Goal: Task Accomplishment & Management: Manage account settings

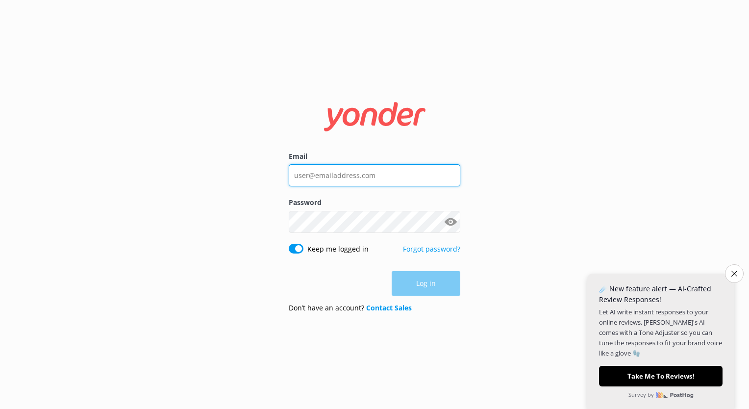
type input "[EMAIL_ADDRESS][DOMAIN_NAME]"
click at [434, 289] on div "Log in" at bounding box center [375, 283] width 172 height 25
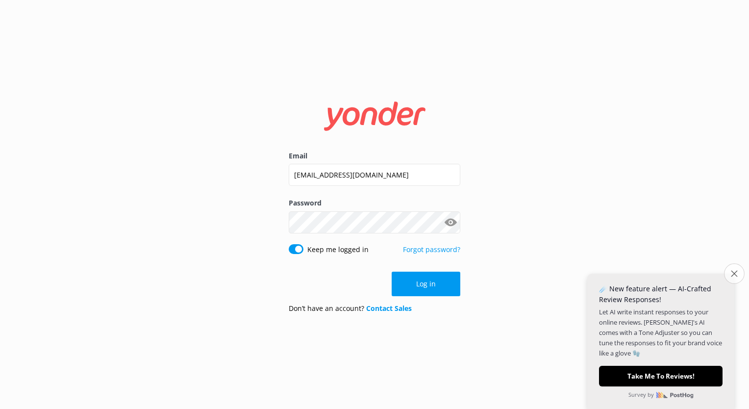
click at [736, 278] on button "Close survey" at bounding box center [734, 273] width 21 height 21
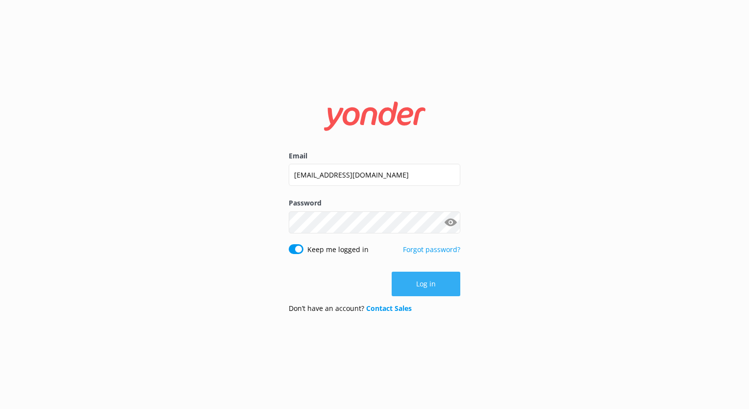
click at [432, 288] on button "Log in" at bounding box center [426, 284] width 69 height 25
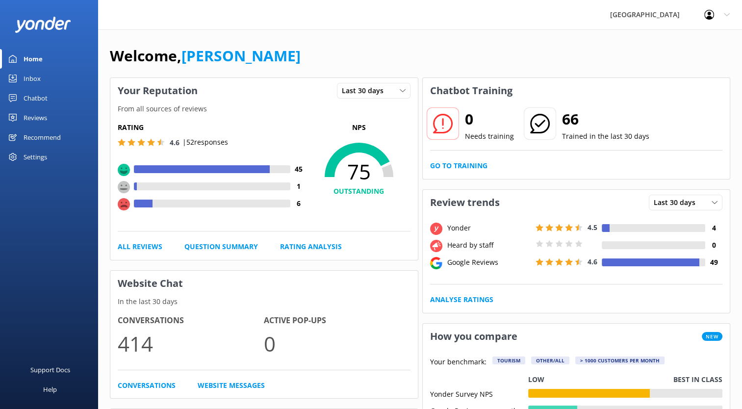
click at [725, 12] on icon at bounding box center [727, 15] width 6 height 6
click at [694, 42] on link "Profile Settings" at bounding box center [693, 41] width 98 height 25
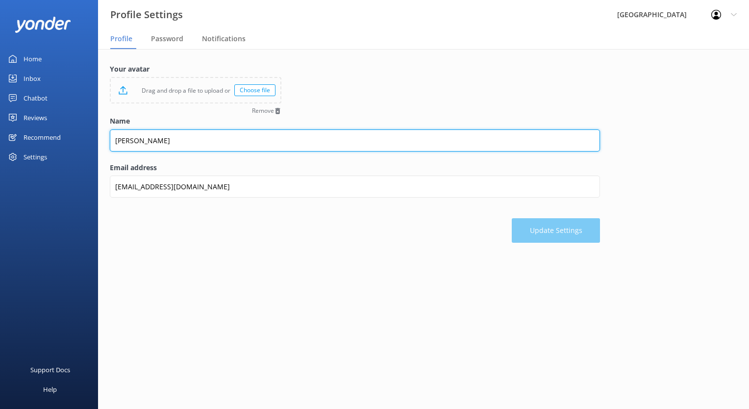
drag, startPoint x: 181, startPoint y: 145, endPoint x: 113, endPoint y: 145, distance: 68.7
click at [113, 145] on input "[PERSON_NAME]" at bounding box center [355, 140] width 490 height 22
type input "Glenworth Valley Marketing"
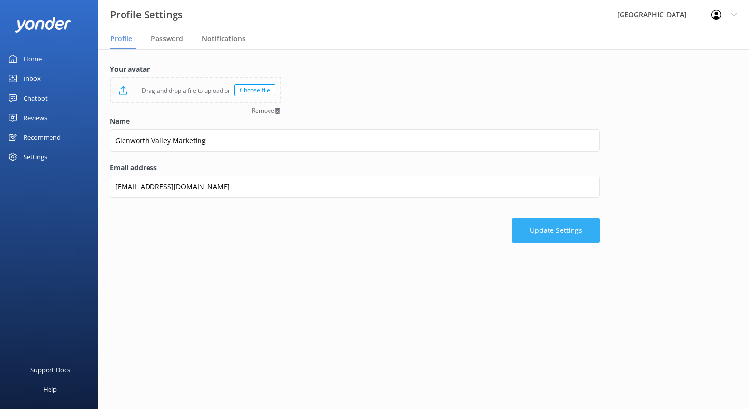
click at [551, 225] on button "Update Settings" at bounding box center [556, 230] width 88 height 25
click at [32, 138] on div "Recommend" at bounding box center [42, 138] width 37 height 20
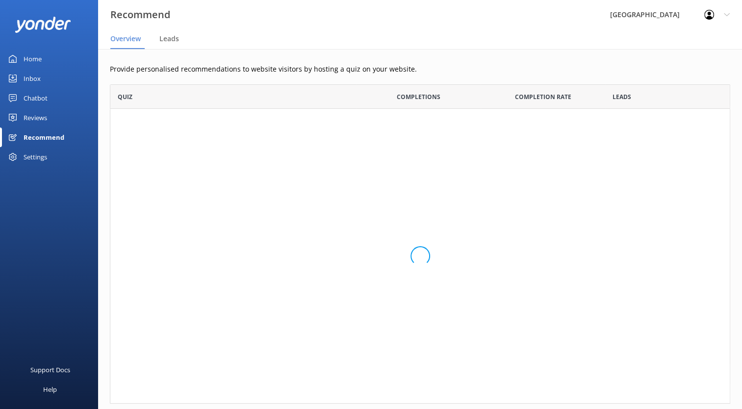
scroll to position [311, 613]
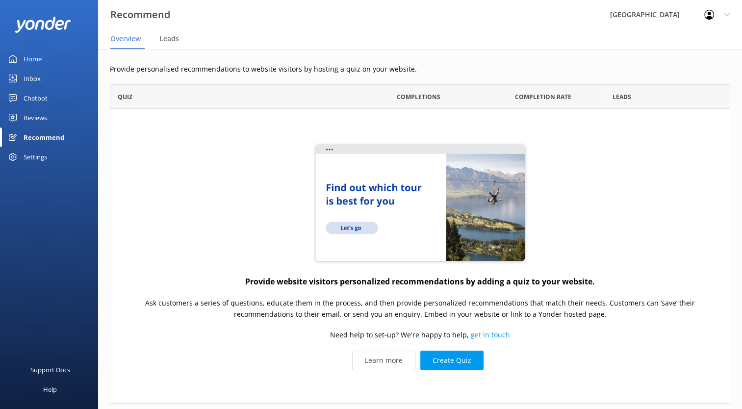
click at [27, 121] on div "Reviews" at bounding box center [36, 118] width 24 height 20
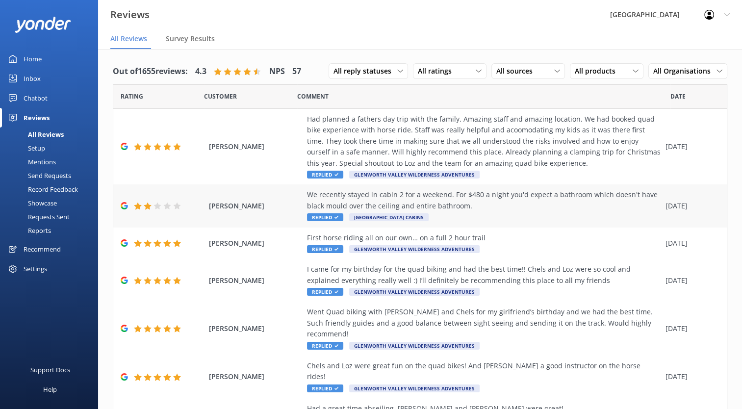
click at [379, 200] on div "We recently stayed in cabin 2 for a weekend. For $480 a night you'd expect a ba…" at bounding box center [484, 200] width 354 height 22
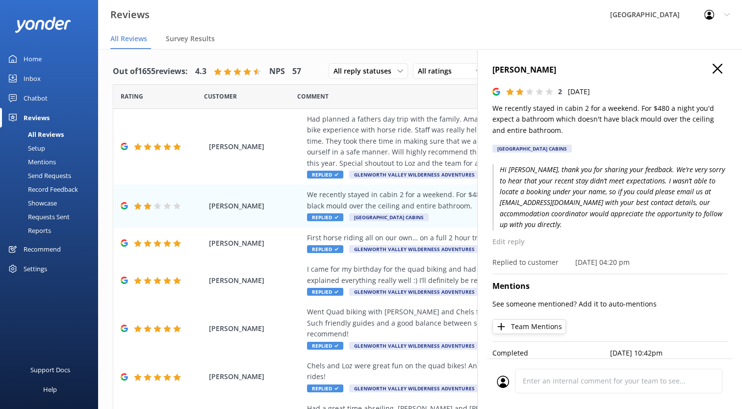
scroll to position [12, 0]
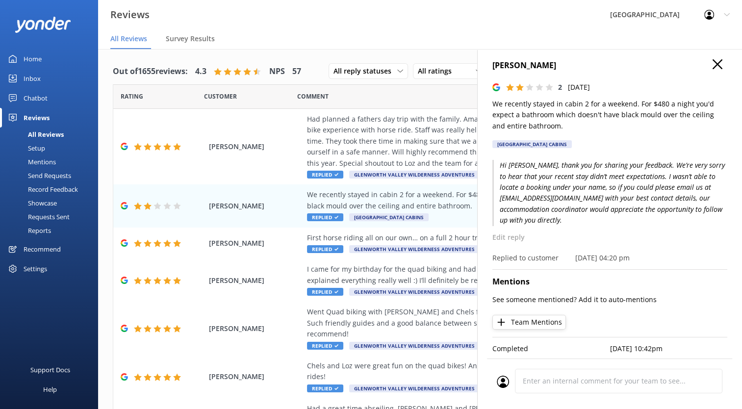
click at [713, 59] on use "button" at bounding box center [718, 64] width 10 height 10
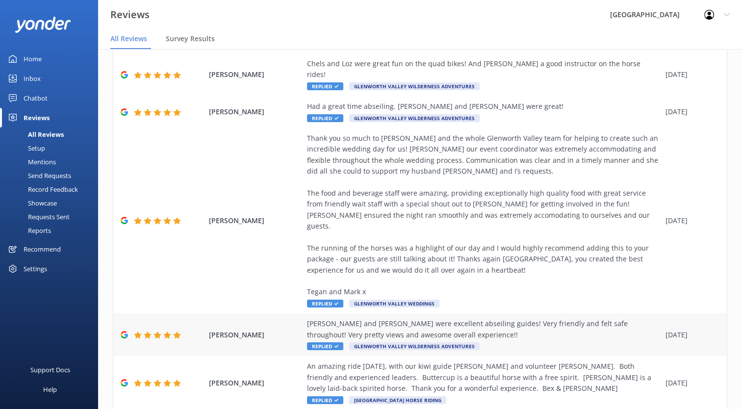
scroll to position [0, 0]
click at [32, 65] on div "Home" at bounding box center [33, 59] width 18 height 20
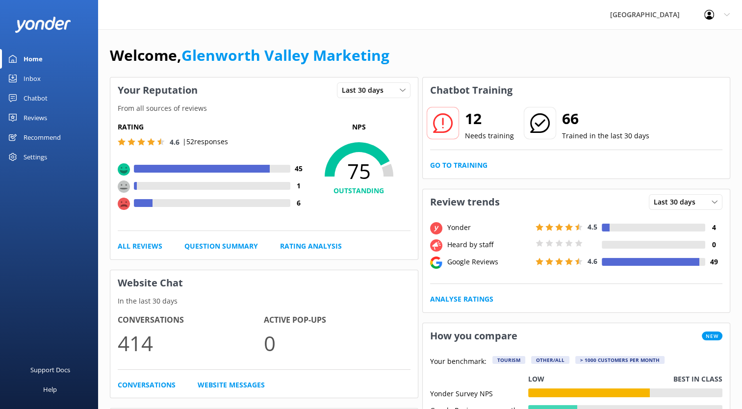
click at [727, 14] on icon at bounding box center [727, 15] width 6 height 6
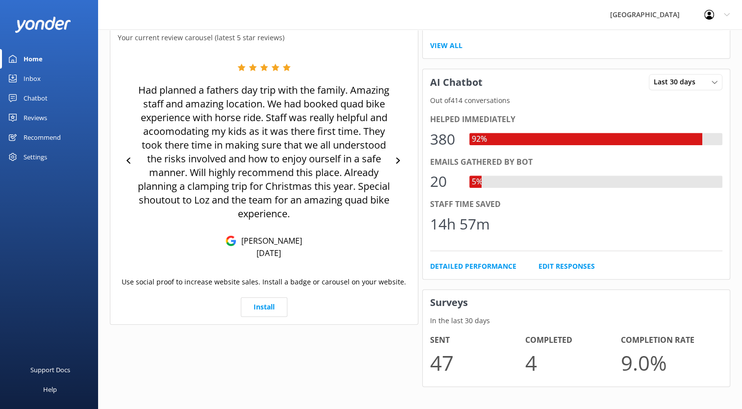
scroll to position [408, 0]
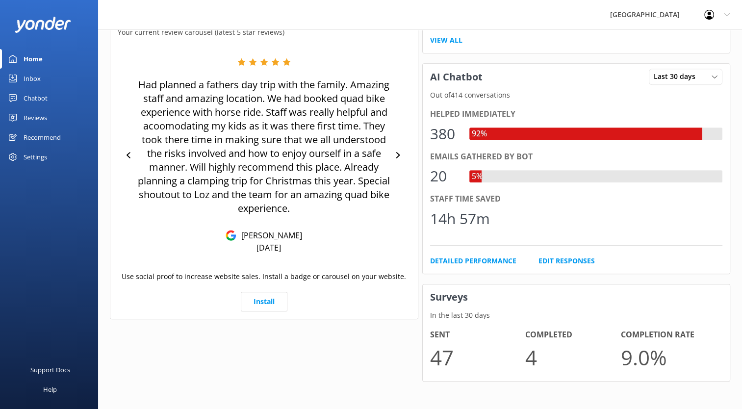
drag, startPoint x: 450, startPoint y: 338, endPoint x: 447, endPoint y: 323, distance: 16.1
click at [450, 338] on h4 "Sent" at bounding box center [478, 335] width 96 height 13
click at [444, 295] on h3 "Surveys" at bounding box center [577, 297] width 308 height 26
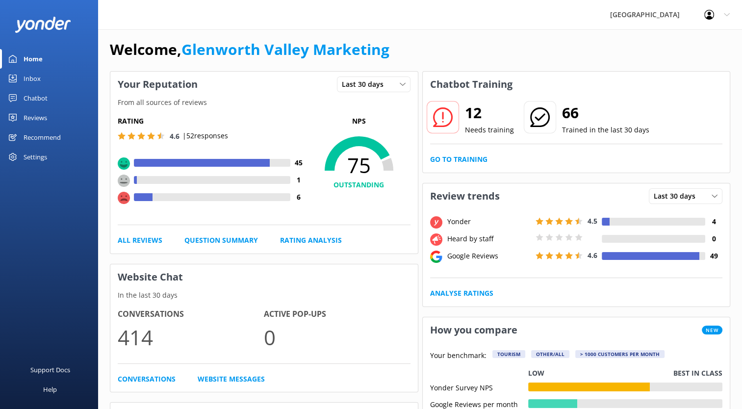
scroll to position [0, 0]
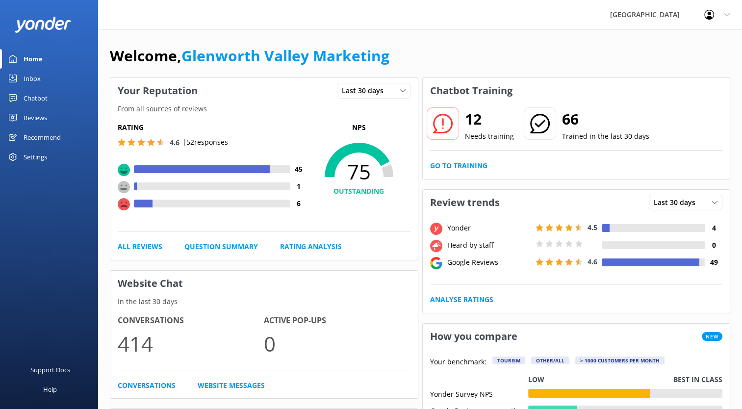
click at [727, 13] on icon at bounding box center [727, 15] width 6 height 6
click at [37, 59] on div "Home" at bounding box center [33, 59] width 19 height 20
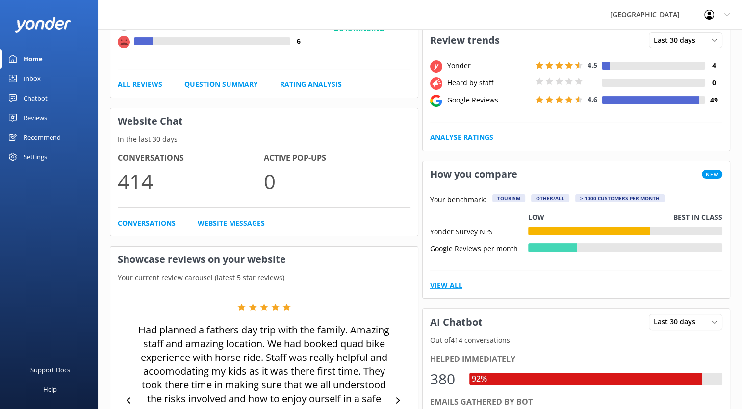
scroll to position [163, 0]
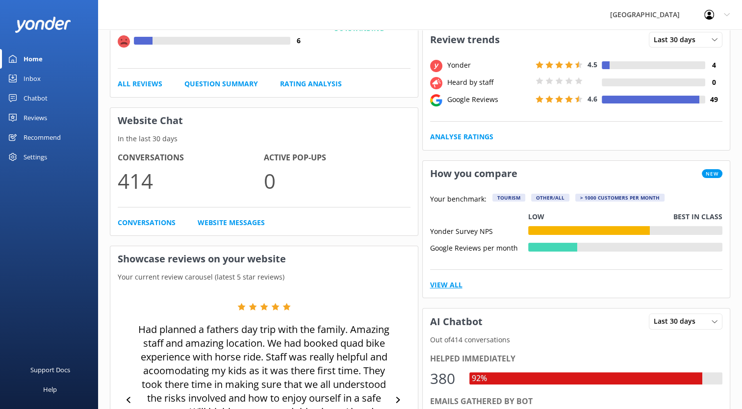
click at [447, 285] on link "View All" at bounding box center [446, 285] width 32 height 11
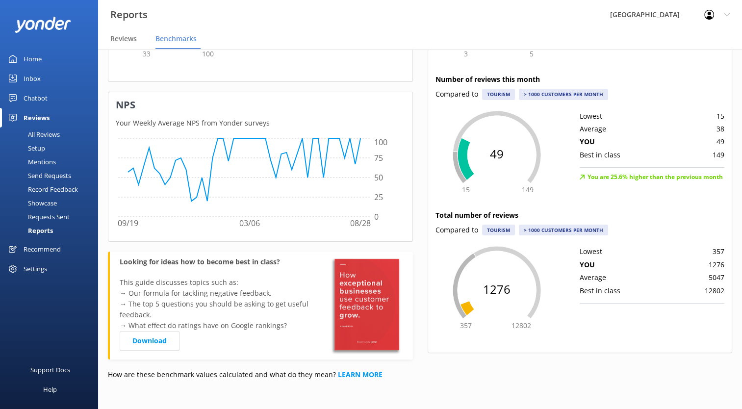
scroll to position [0, 0]
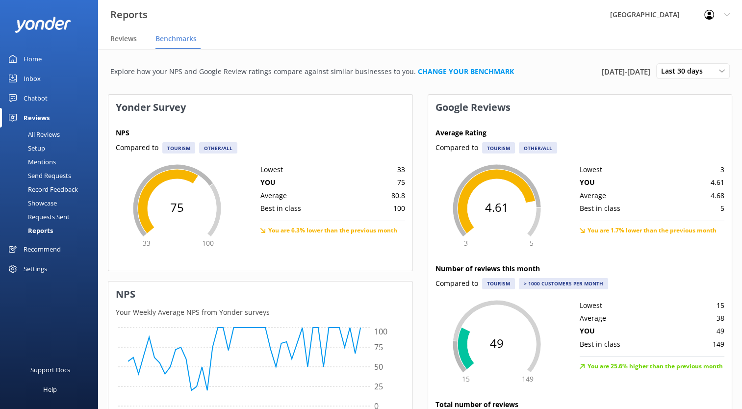
click at [732, 11] on div "Profile Settings Logout" at bounding box center [717, 14] width 50 height 29
click at [731, 12] on div "Profile Settings Logout" at bounding box center [717, 14] width 50 height 29
click at [668, 17] on div "[GEOGRAPHIC_DATA]" at bounding box center [645, 14] width 94 height 29
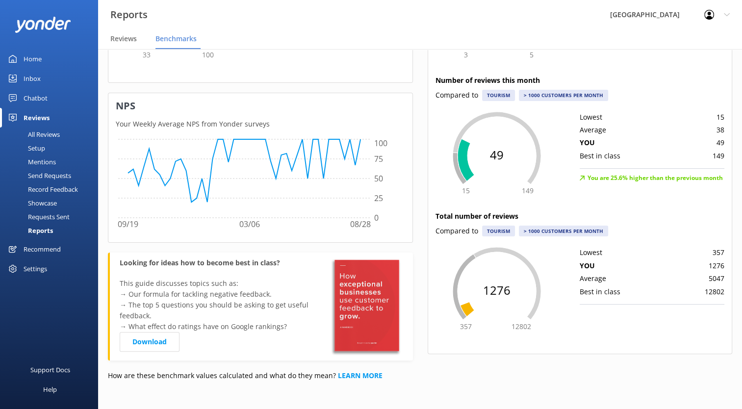
scroll to position [189, 0]
click at [54, 214] on div "Requests Sent" at bounding box center [38, 217] width 64 height 14
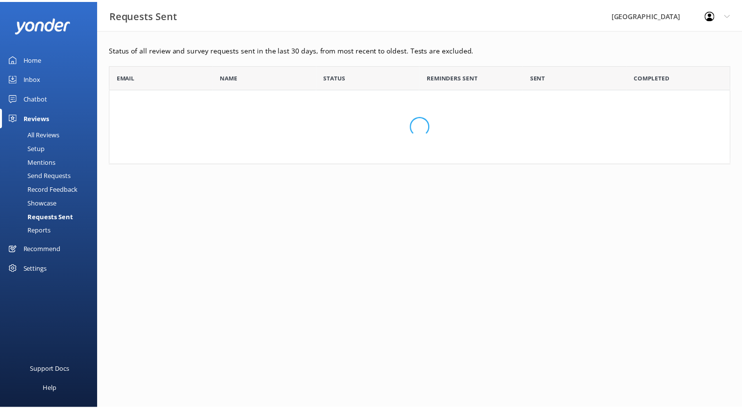
scroll to position [263, 620]
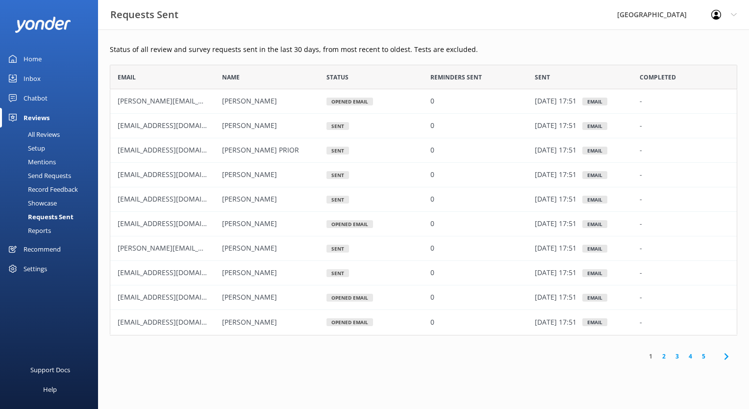
click at [34, 246] on div "Recommend" at bounding box center [42, 249] width 37 height 20
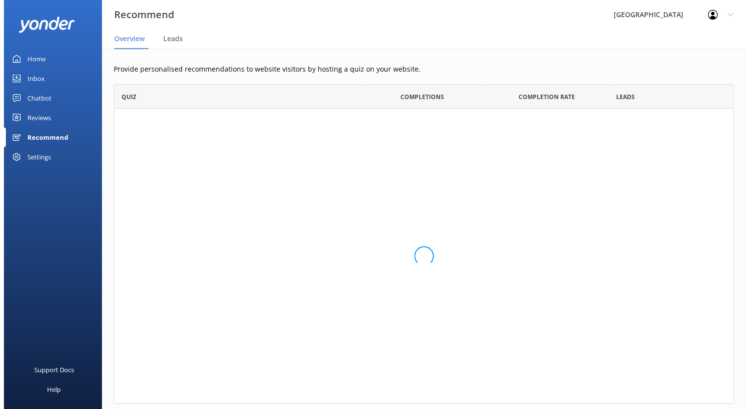
scroll to position [311, 613]
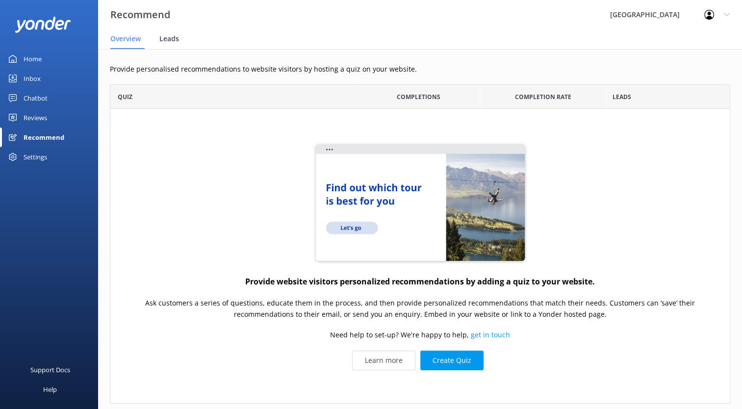
click at [172, 42] on span "Leads" at bounding box center [169, 39] width 20 height 10
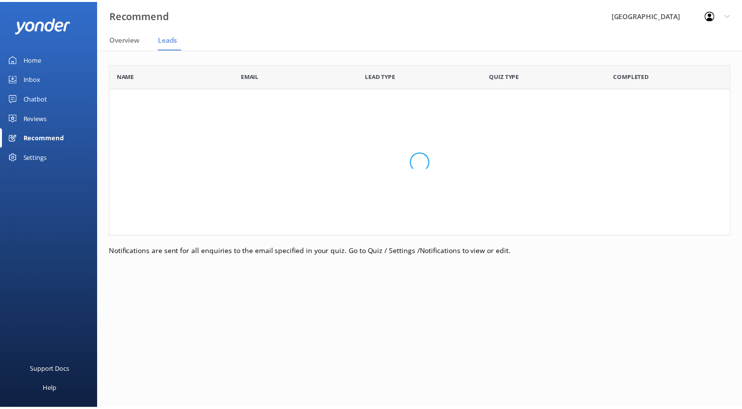
scroll to position [164, 620]
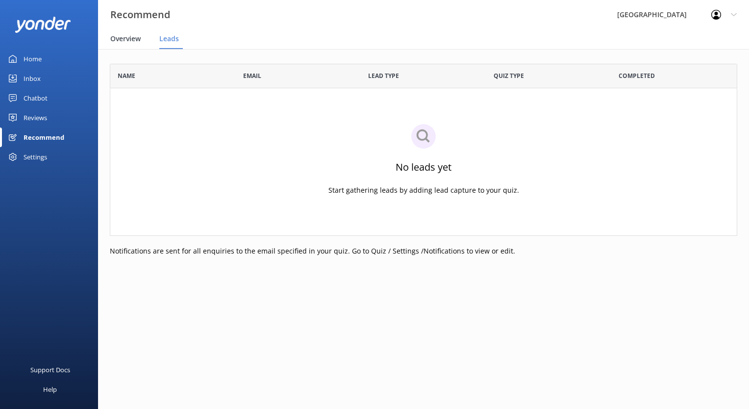
click at [116, 41] on span "Overview" at bounding box center [125, 39] width 30 height 10
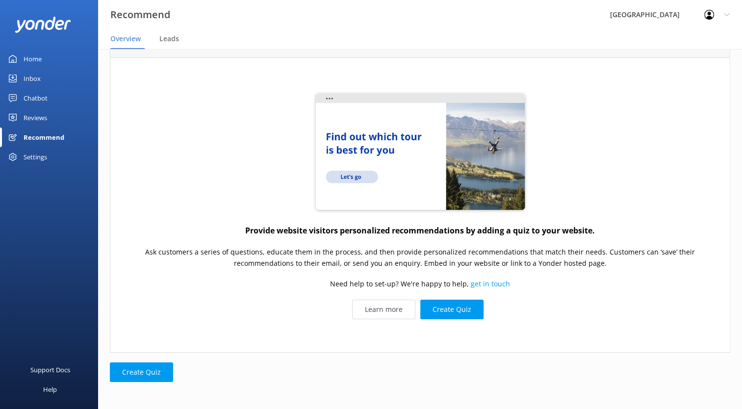
scroll to position [53, 0]
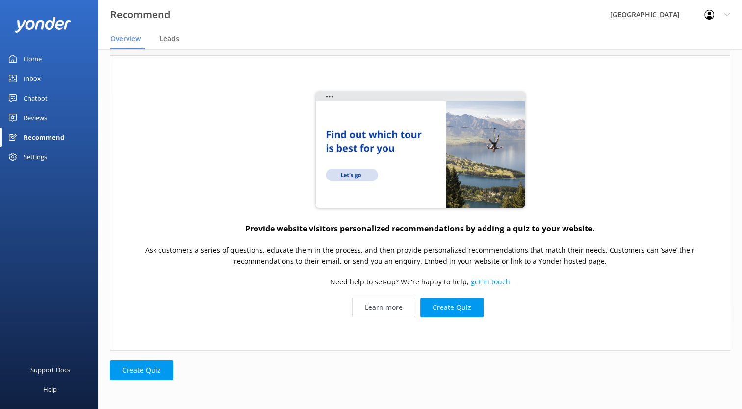
click at [36, 159] on div "Settings" at bounding box center [36, 157] width 24 height 20
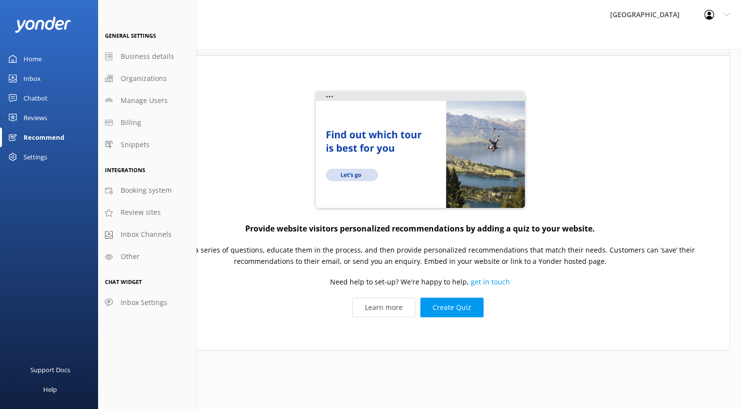
click at [34, 63] on div "Home" at bounding box center [33, 59] width 18 height 20
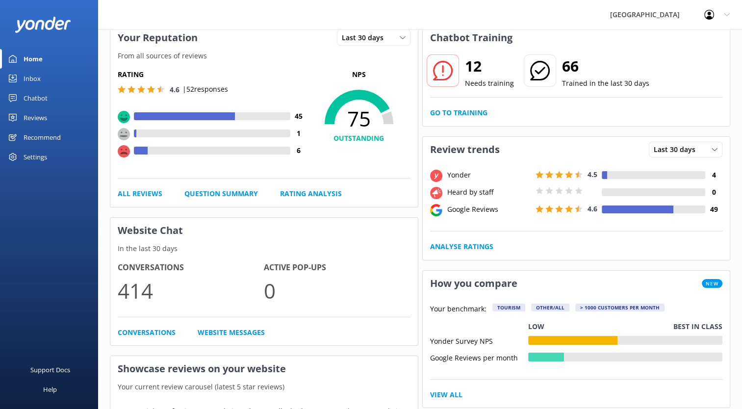
click at [36, 115] on div "Reviews" at bounding box center [36, 118] width 24 height 20
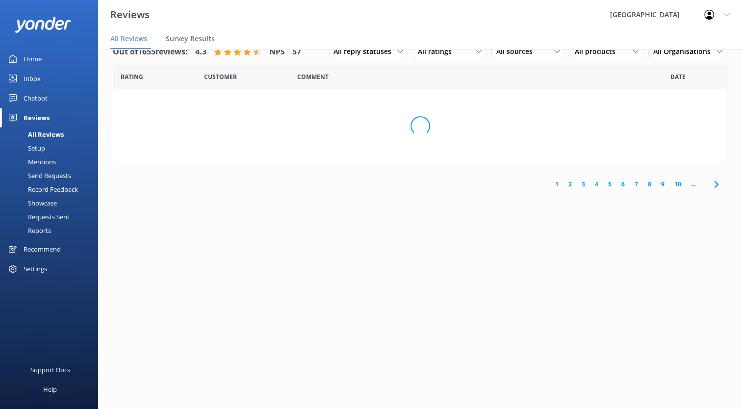
scroll to position [20, 0]
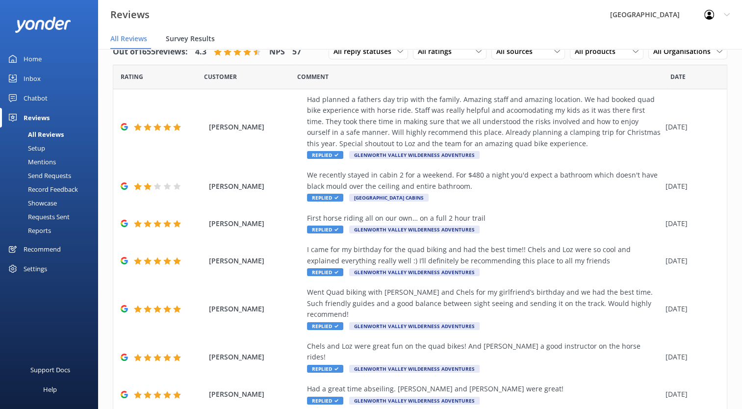
click at [198, 38] on span "Survey Results" at bounding box center [190, 39] width 49 height 10
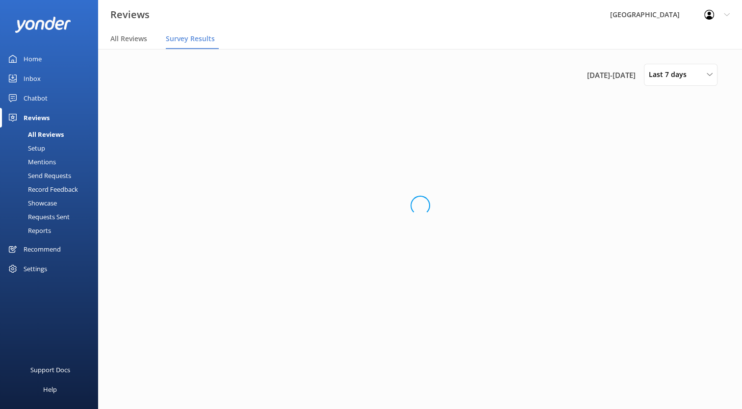
scroll to position [0, 0]
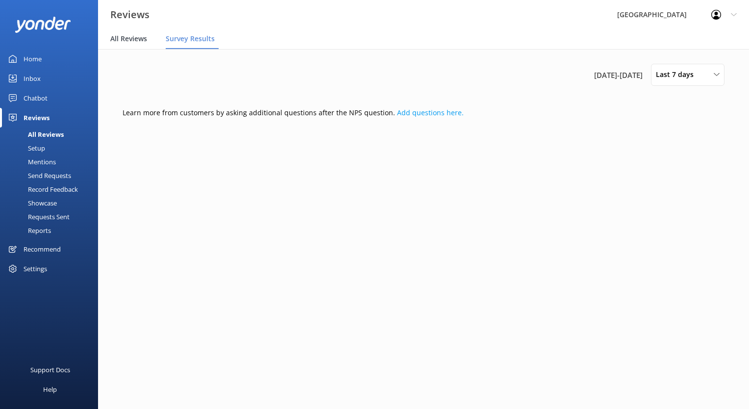
click at [136, 39] on span "All Reviews" at bounding box center [128, 39] width 37 height 10
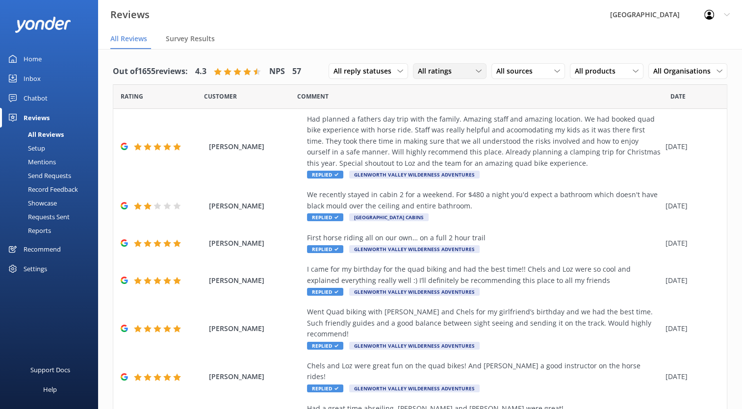
click at [469, 66] on div "All ratings" at bounding box center [449, 71] width 69 height 11
click at [543, 68] on div "All sources" at bounding box center [528, 71] width 69 height 11
click at [536, 111] on div "Yonder survey" at bounding box center [533, 111] width 55 height 10
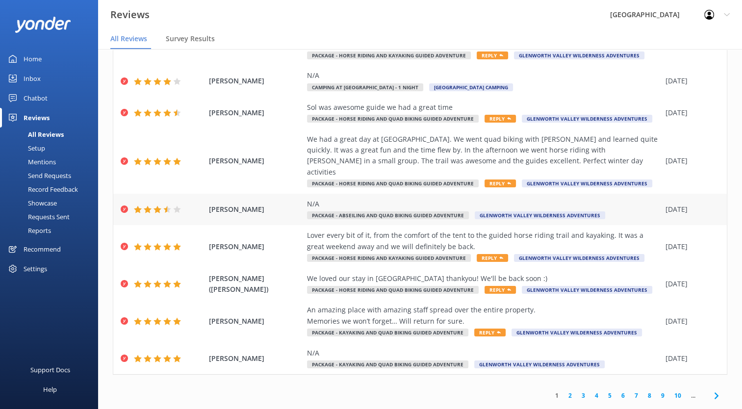
scroll to position [20, 0]
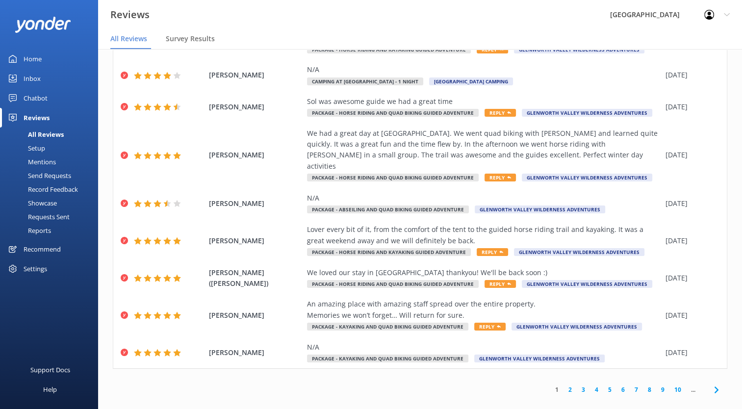
click at [564, 385] on link "2" at bounding box center [570, 389] width 13 height 9
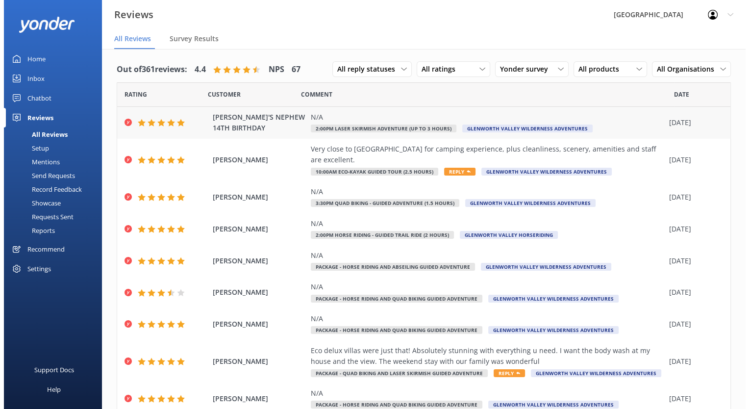
scroll to position [0, 0]
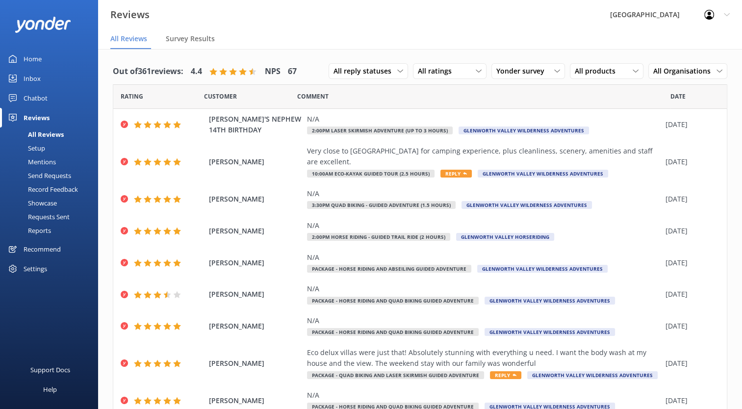
click at [39, 148] on div "Setup" at bounding box center [25, 148] width 39 height 14
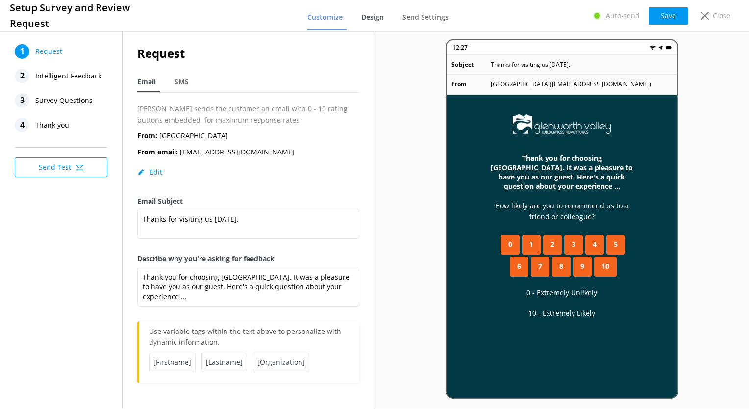
click at [374, 13] on span "Design" at bounding box center [372, 17] width 23 height 10
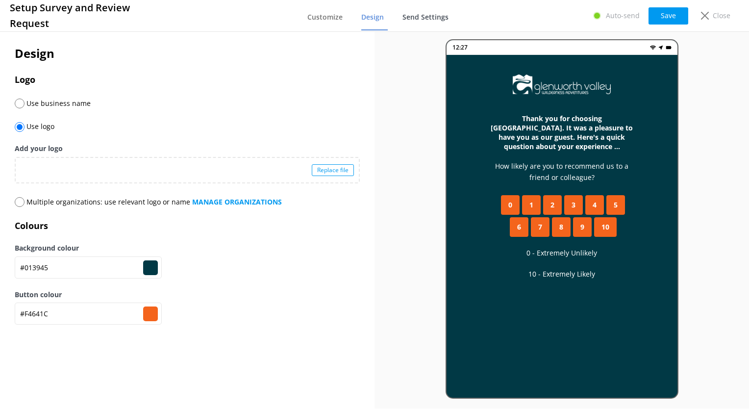
click at [418, 12] on span "Send Settings" at bounding box center [426, 17] width 46 height 10
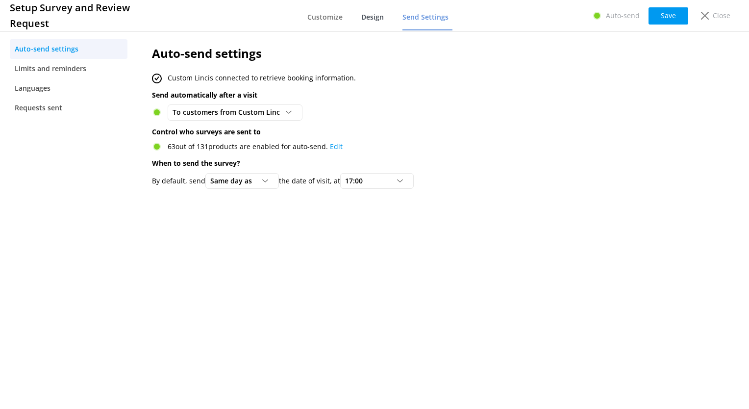
click at [371, 14] on span "Design" at bounding box center [372, 17] width 23 height 10
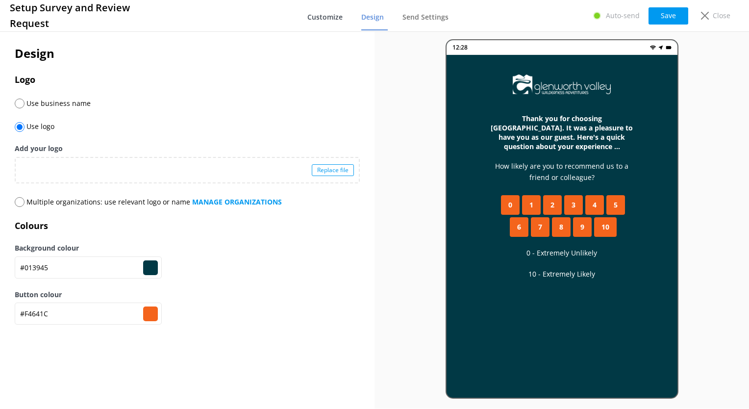
click at [323, 21] on span "Customize" at bounding box center [325, 17] width 35 height 10
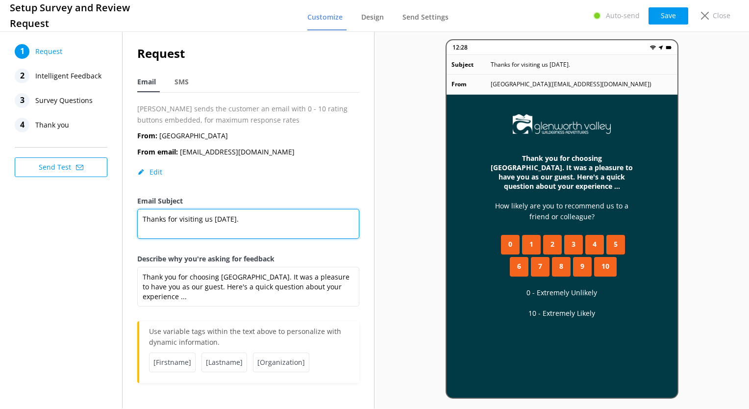
click at [248, 221] on textarea "Thanks for visiting us [DATE]." at bounding box center [248, 224] width 222 height 30
click at [61, 75] on span "Intelligent Feedback" at bounding box center [68, 76] width 66 height 15
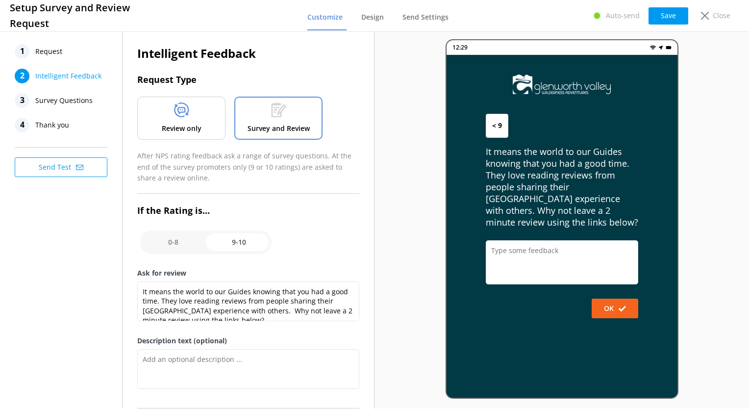
click at [171, 239] on input "checkbox" at bounding box center [205, 243] width 131 height 24
checkbox input "false"
type textarea "Please tell us what we did well and where we can improve."
type textarea "Your feedback is important and is reviewed by Senior Managers. Please include y…"
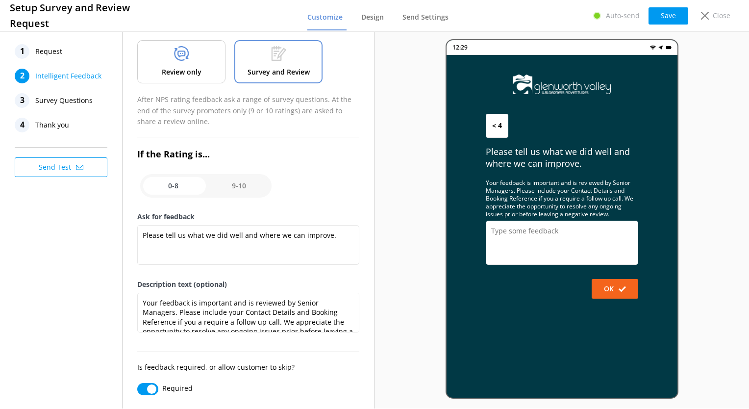
scroll to position [67, 0]
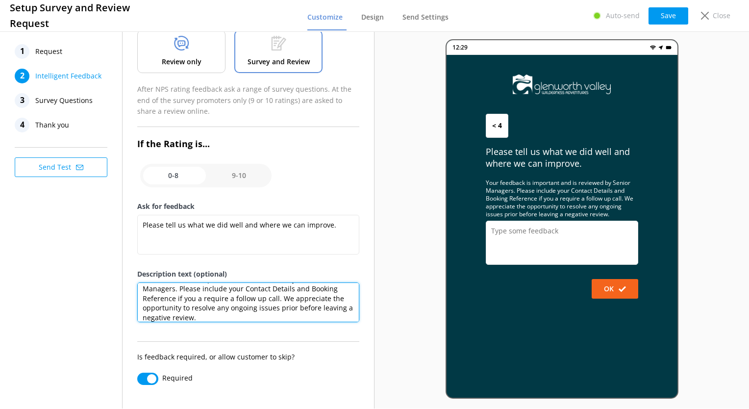
click at [313, 308] on textarea "Your feedback is important and is reviewed by Senior Managers. Please include y…" at bounding box center [248, 303] width 222 height 40
click at [276, 312] on textarea "Your feedback is important and is reviewed by Senior Managers. Please include y…" at bounding box center [248, 303] width 222 height 40
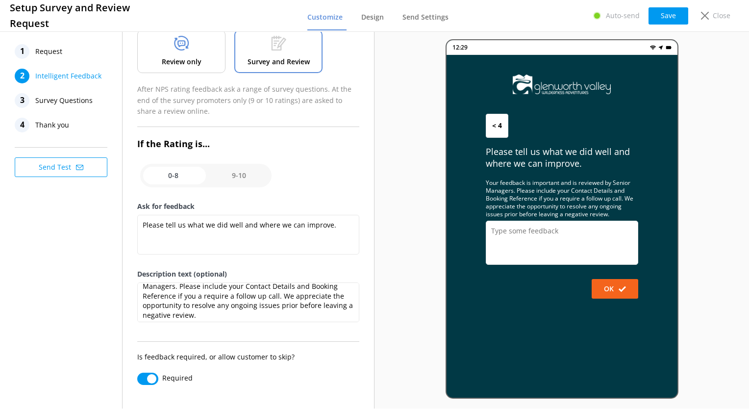
click at [241, 172] on input "checkbox" at bounding box center [205, 176] width 131 height 24
checkbox input "true"
type textarea "It means the world to our Guides knowing that you had a good time. They love re…"
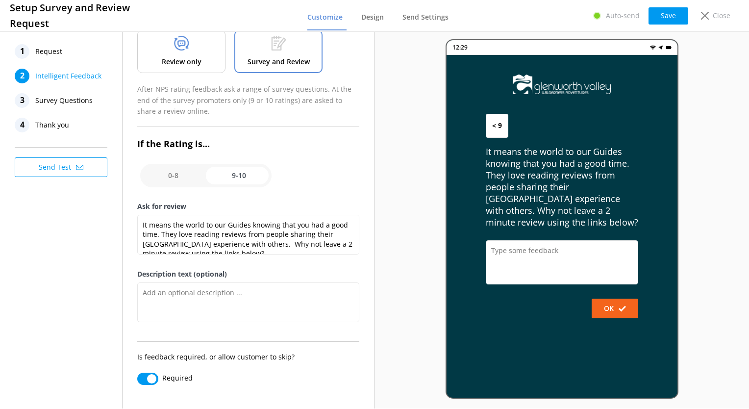
scroll to position [0, 0]
click at [81, 103] on span "Survey Questions" at bounding box center [63, 100] width 57 height 15
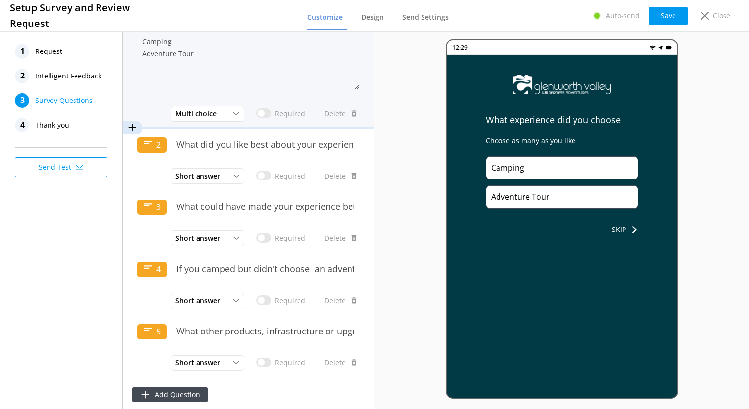
scroll to position [41, 0]
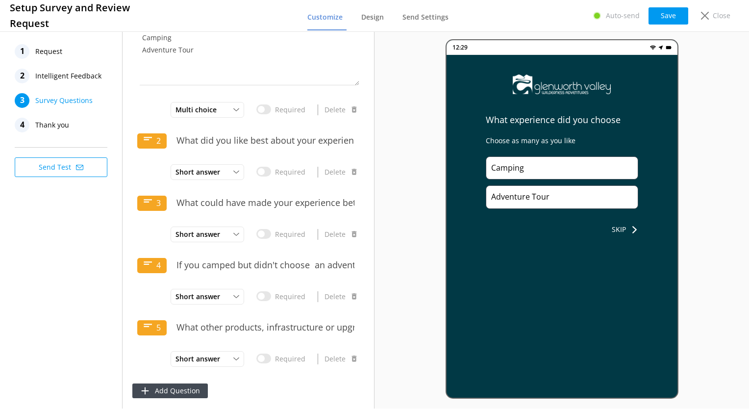
click at [617, 227] on button "SKIP" at bounding box center [625, 230] width 26 height 20
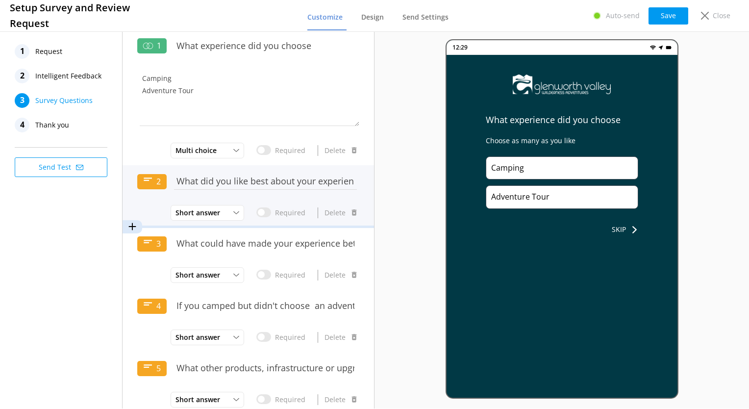
scroll to position [0, 0]
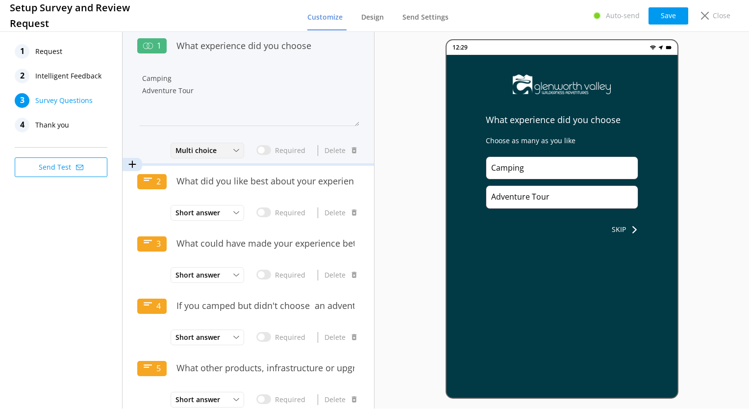
click at [233, 150] on icon at bounding box center [236, 151] width 6 height 6
click at [253, 87] on textarea "Camping Adventure Tour" at bounding box center [248, 96] width 222 height 59
click at [157, 89] on textarea "Camping Adventure Tour" at bounding box center [248, 97] width 222 height 59
click at [155, 78] on textarea "Camping Adventure Tour" at bounding box center [248, 97] width 222 height 59
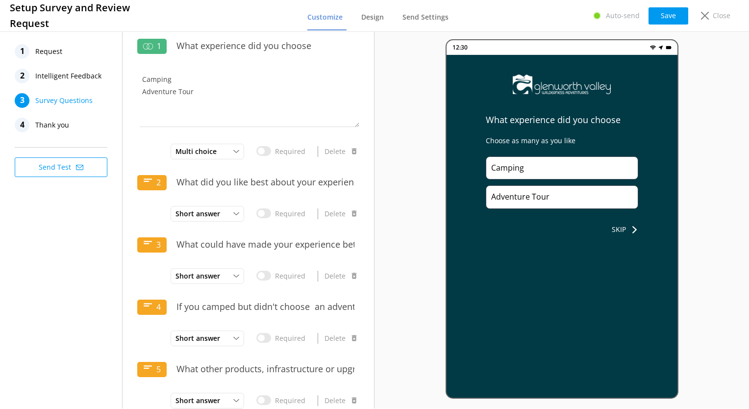
click at [51, 123] on span "Thank you" at bounding box center [52, 125] width 34 height 15
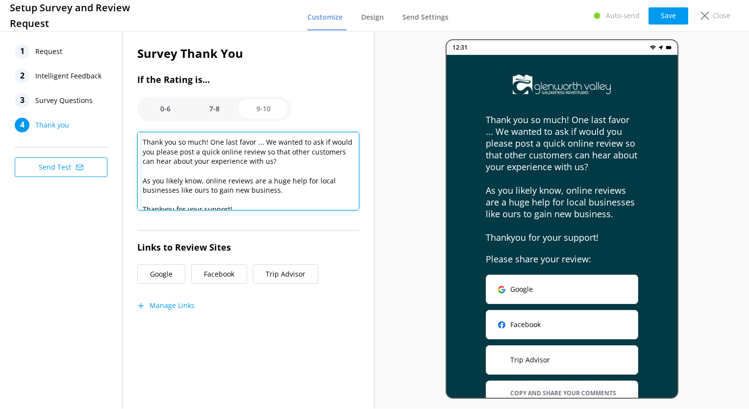
click at [286, 163] on textarea "Thank you so much! One last favor ... We wanted to ask if would you please post…" at bounding box center [248, 171] width 222 height 78
click at [294, 189] on textarea "Thank you so much! One last favor ... We wanted to ask if would you please post…" at bounding box center [248, 171] width 222 height 78
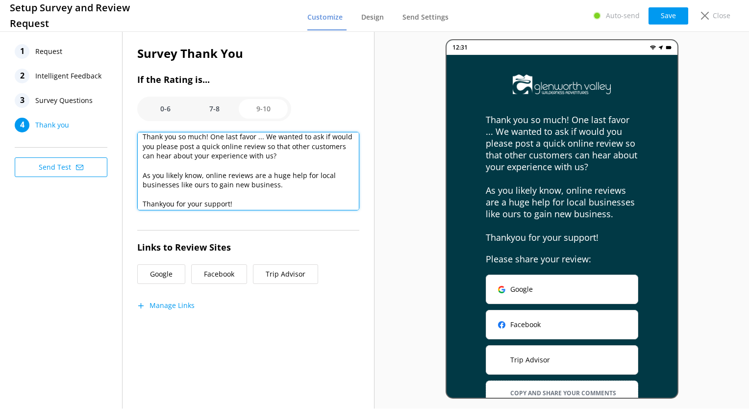
scroll to position [9, 0]
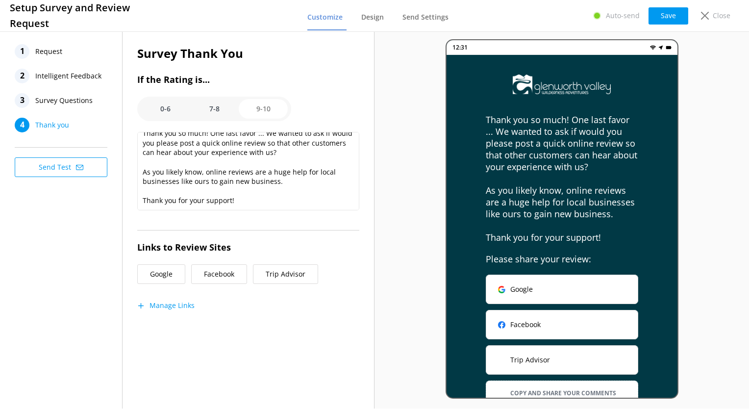
click at [217, 105] on option "7-8" at bounding box center [214, 109] width 49 height 20
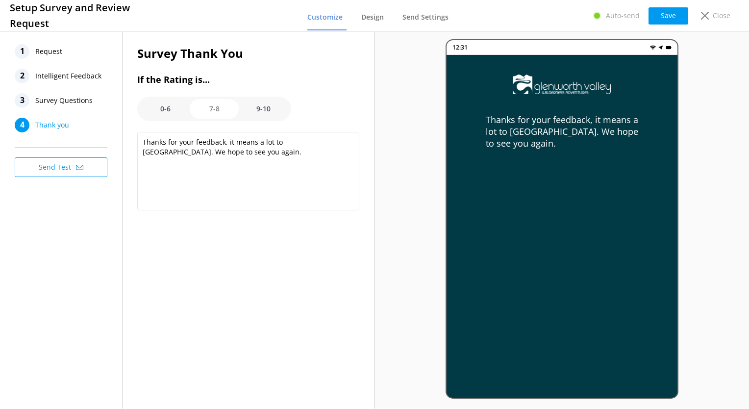
scroll to position [0, 0]
click at [163, 110] on option "0-6" at bounding box center [165, 109] width 49 height 20
click at [264, 108] on option "9-10" at bounding box center [263, 109] width 49 height 20
type textarea "Thank you so much! One last favor ... We wanted to ask if would you please post…"
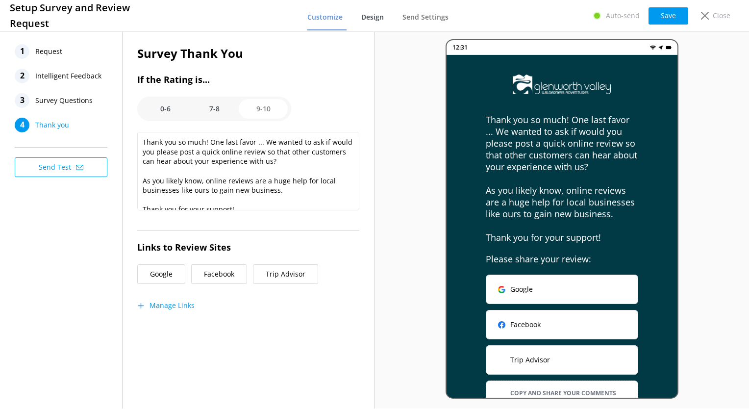
click at [375, 12] on span "Design" at bounding box center [372, 17] width 23 height 10
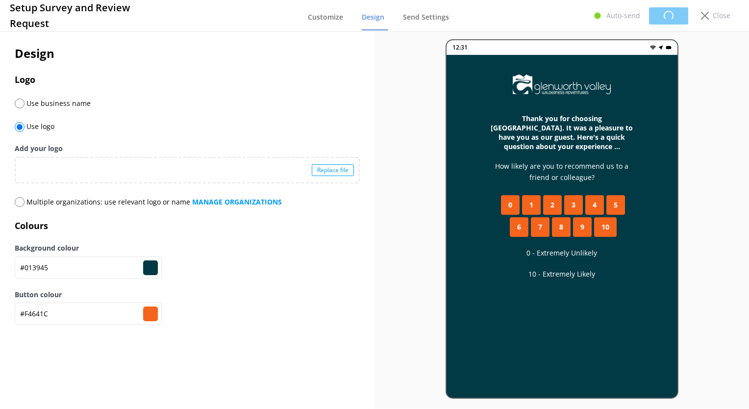
type input "#f4641c"
click at [316, 20] on span "Customize" at bounding box center [325, 17] width 35 height 10
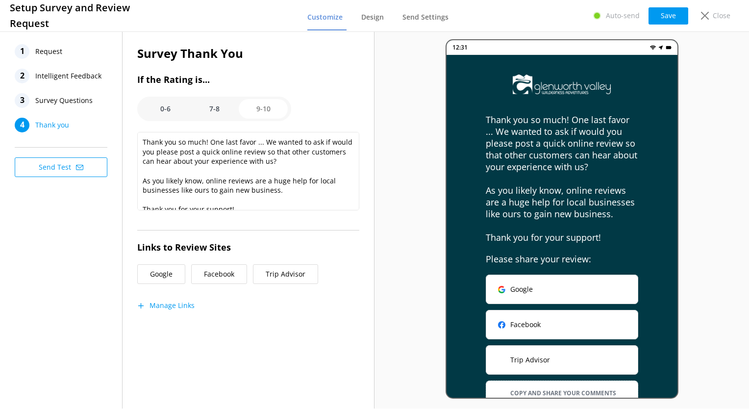
click at [43, 52] on span "Request" at bounding box center [48, 51] width 27 height 15
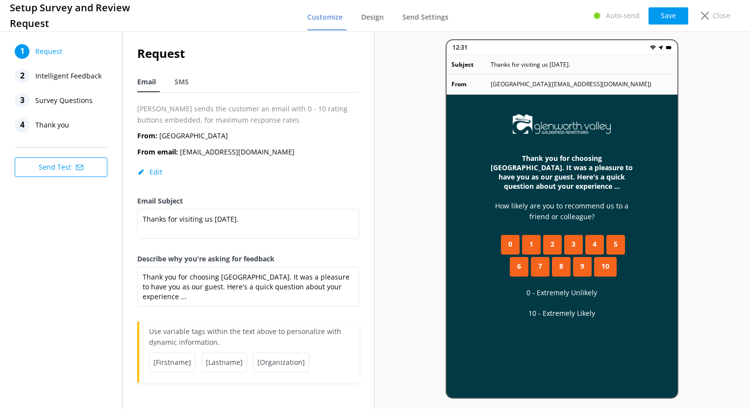
click at [71, 79] on span "Intelligent Feedback" at bounding box center [68, 76] width 66 height 15
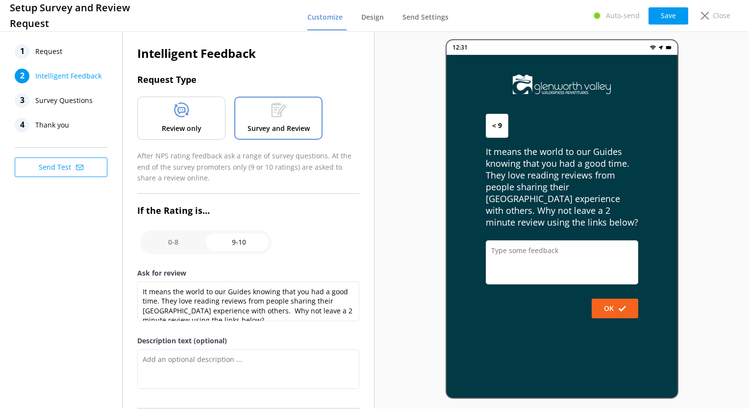
click at [67, 102] on span "Survey Questions" at bounding box center [63, 100] width 57 height 15
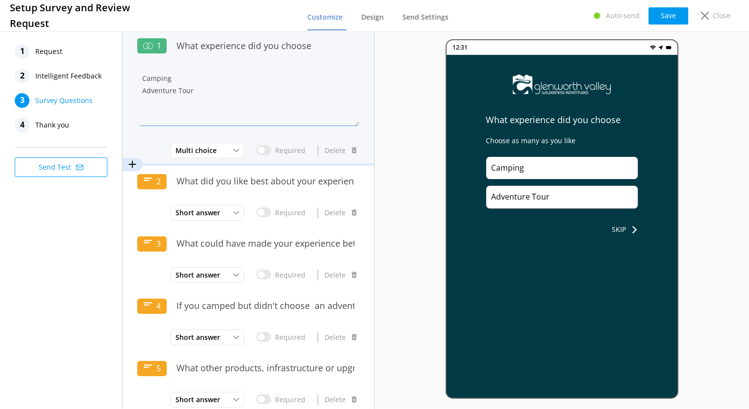
click at [220, 77] on textarea "Camping Adventure Tour" at bounding box center [248, 96] width 222 height 59
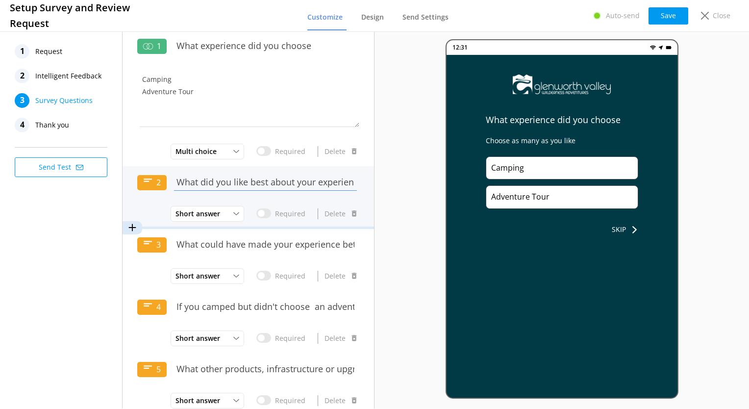
click at [281, 180] on input "What did you like best about your experience?" at bounding box center [266, 182] width 188 height 22
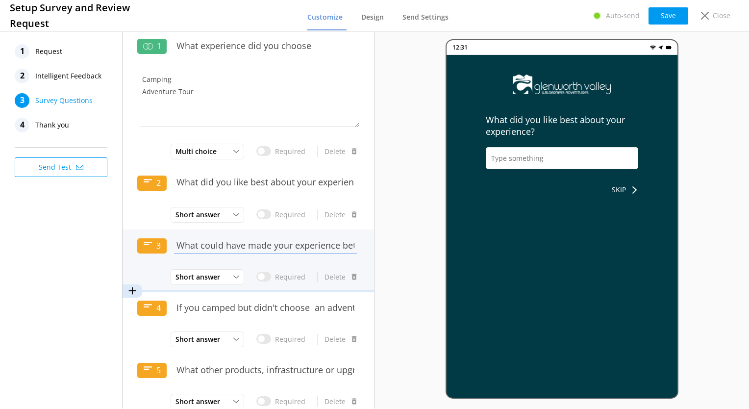
click at [272, 245] on input "What could have made your experience better?" at bounding box center [266, 245] width 188 height 22
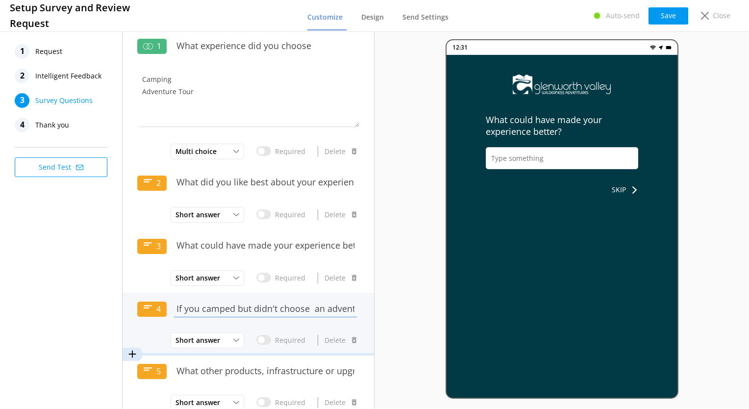
click at [272, 305] on input "If you camped but didn't choose an adventure tour, why not?" at bounding box center [266, 309] width 188 height 22
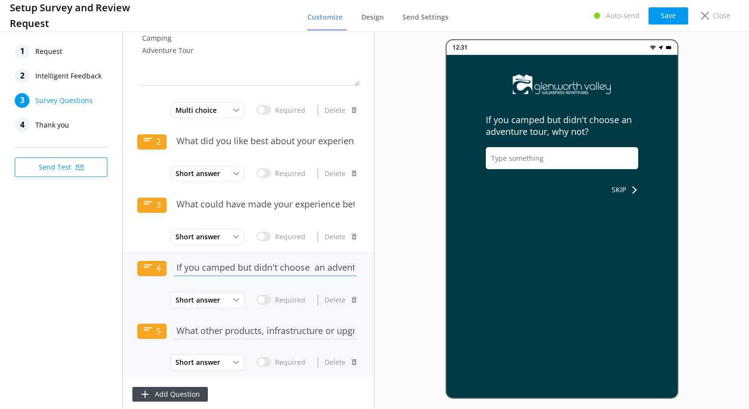
scroll to position [45, 0]
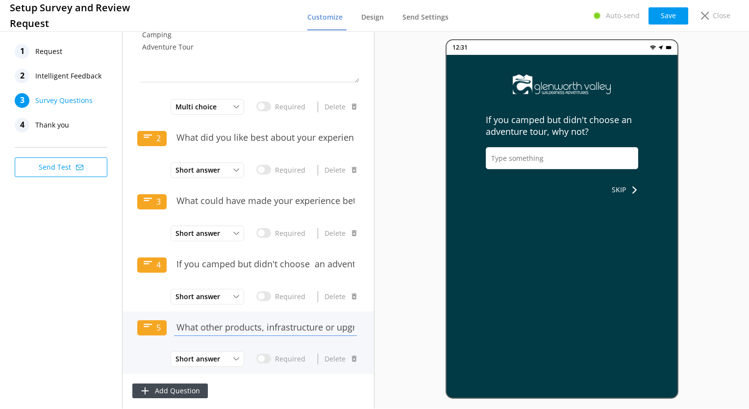
click at [273, 329] on input "What other products, infrastructure or upgrades would you like to see?" at bounding box center [266, 327] width 188 height 22
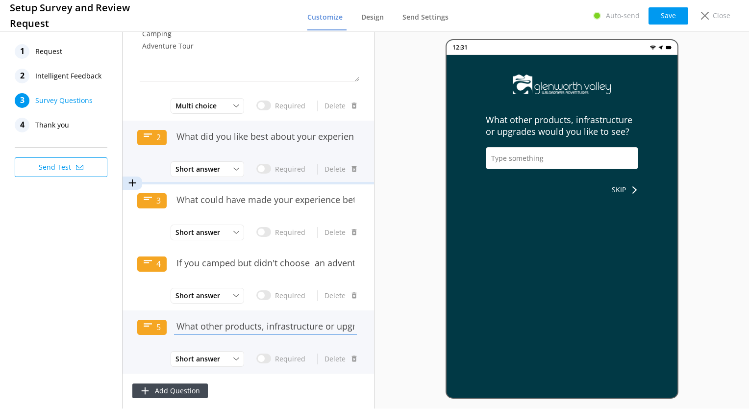
scroll to position [0, 0]
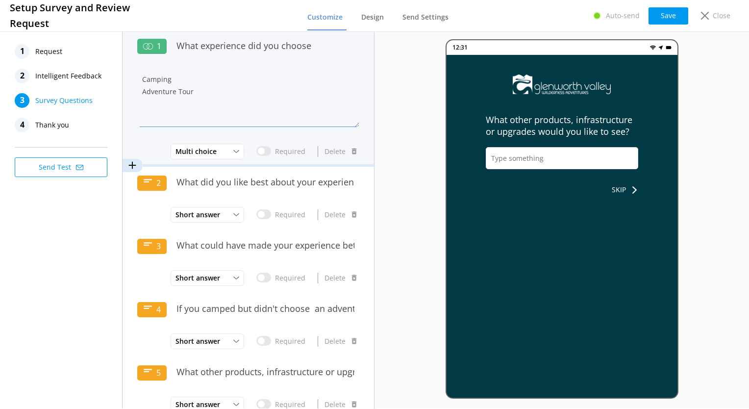
click at [160, 81] on textarea "Camping Adventure Tour" at bounding box center [248, 97] width 222 height 59
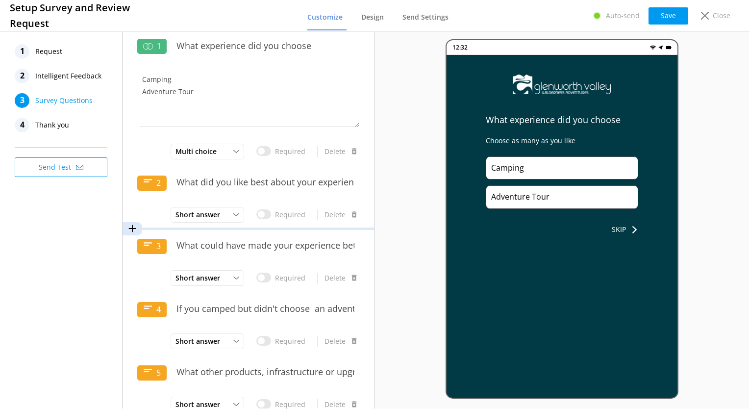
click at [131, 226] on icon at bounding box center [133, 229] width 10 height 10
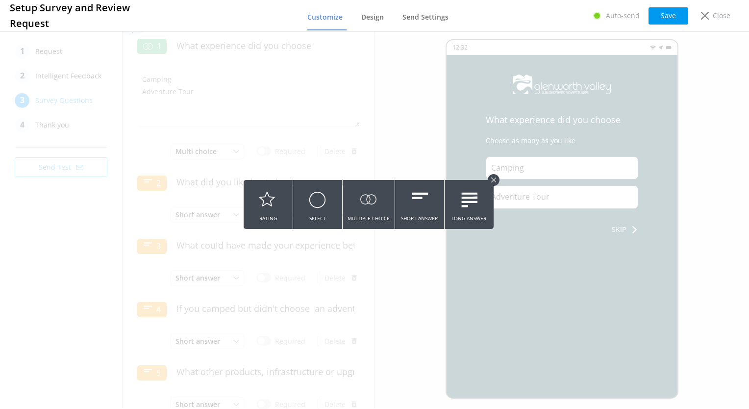
click at [496, 180] on button at bounding box center [494, 180] width 12 height 12
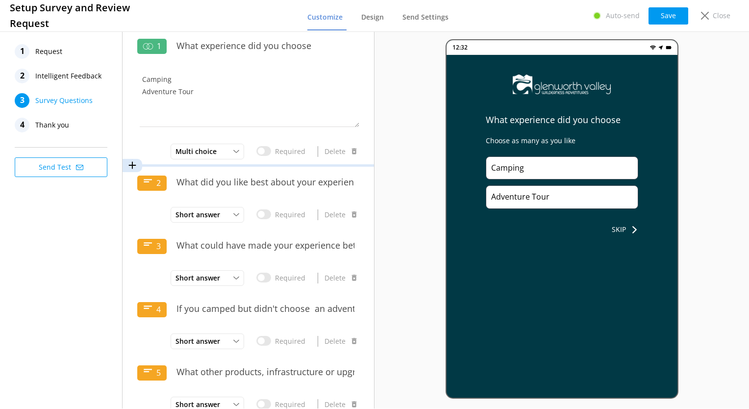
click at [133, 166] on use at bounding box center [132, 165] width 7 height 7
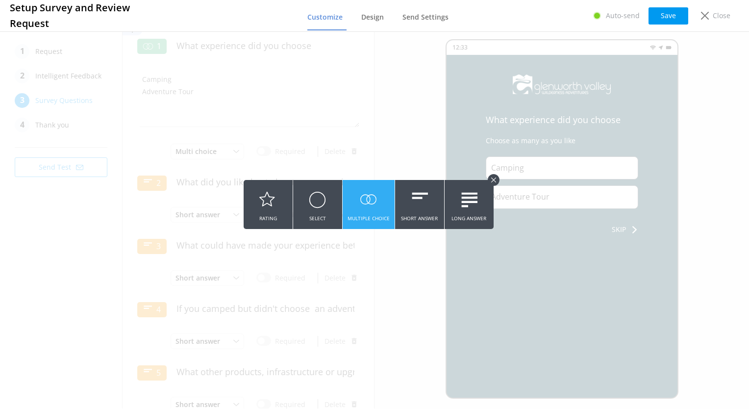
click at [361, 198] on use at bounding box center [368, 199] width 16 height 10
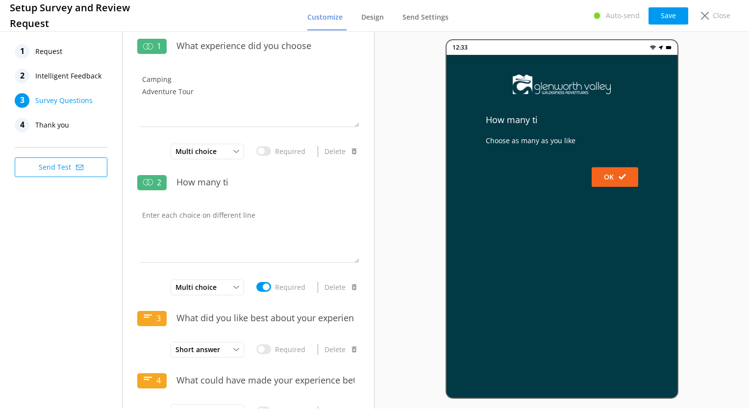
type input "How many ti"
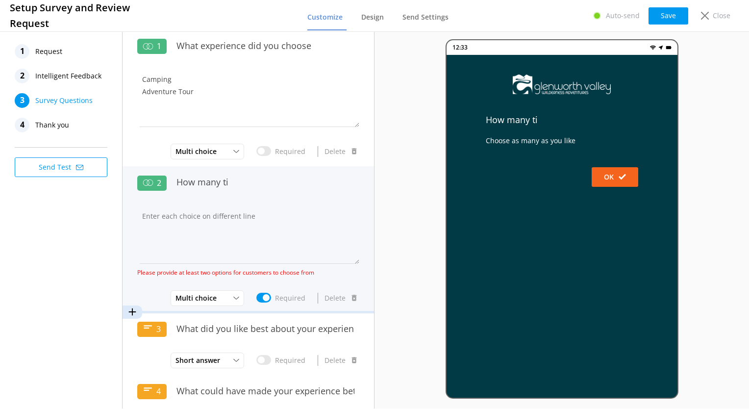
scroll to position [98, 0]
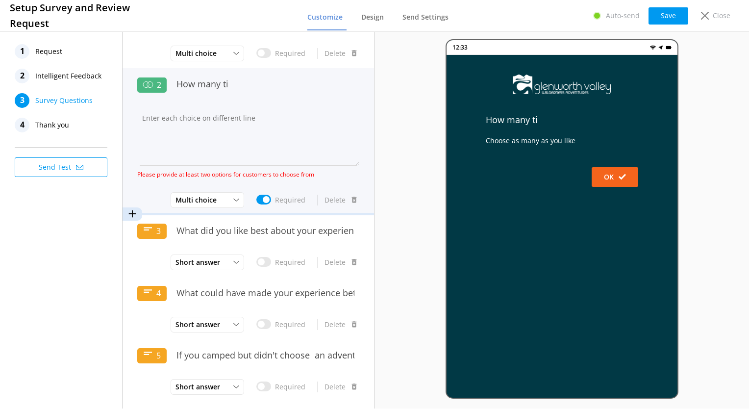
click at [258, 199] on input "Required" at bounding box center [264, 200] width 15 height 10
checkbox input "false"
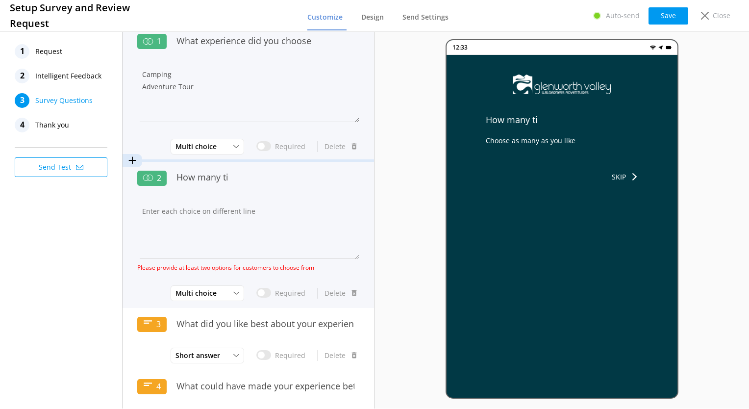
scroll to position [0, 0]
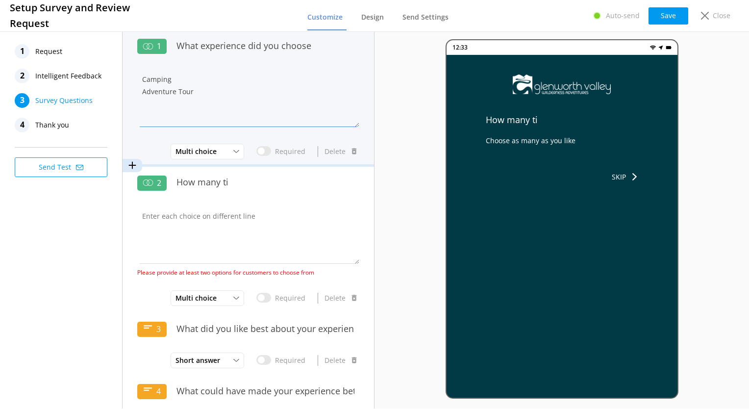
click at [154, 77] on textarea "Camping Adventure Tour" at bounding box center [248, 97] width 222 height 59
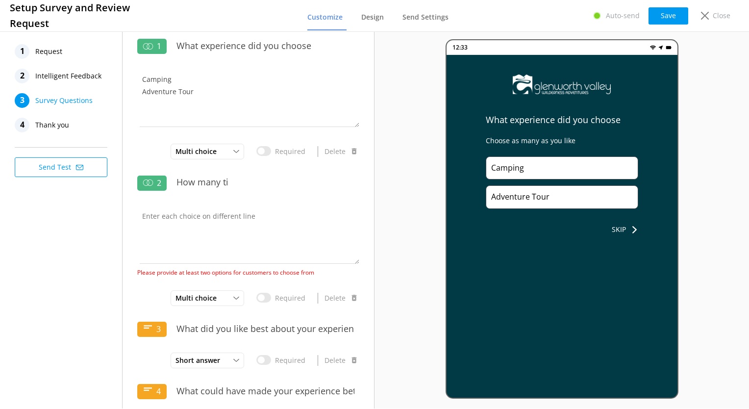
click at [497, 165] on div "Camping" at bounding box center [562, 168] width 153 height 24
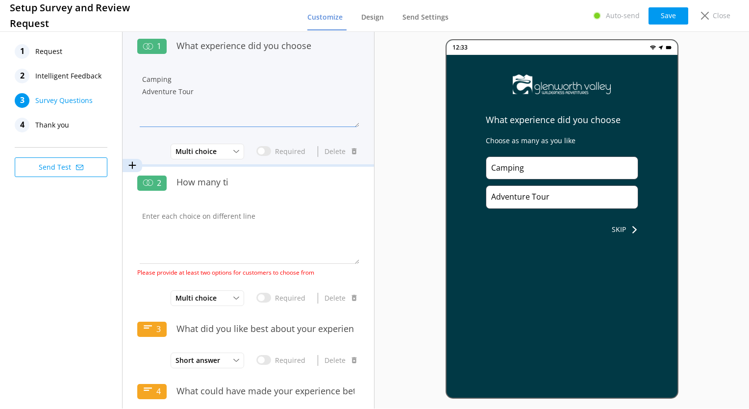
click at [153, 83] on textarea "Camping Adventure Tour" at bounding box center [248, 97] width 222 height 59
click at [213, 149] on span "Multi choice" at bounding box center [199, 151] width 47 height 11
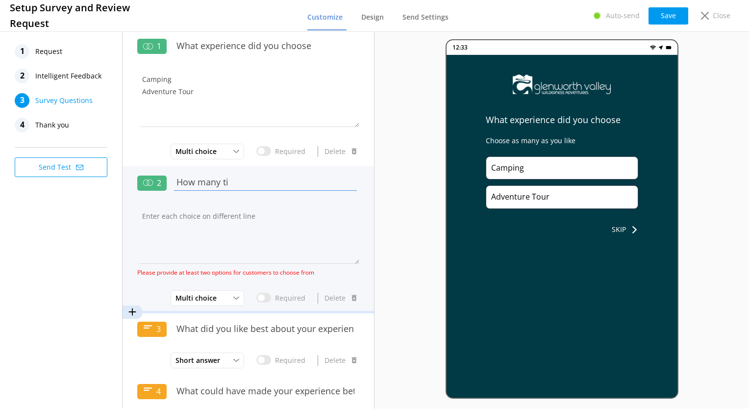
click at [236, 179] on input "How many ti" at bounding box center [266, 182] width 188 height 22
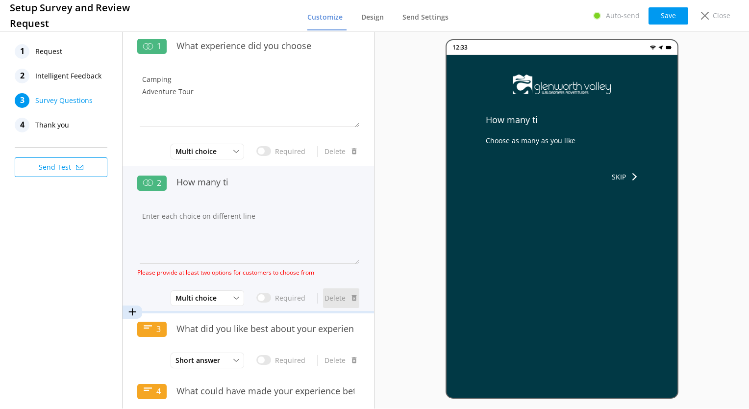
click at [333, 300] on button "Delete" at bounding box center [341, 298] width 36 height 20
